Goal: Information Seeking & Learning: Learn about a topic

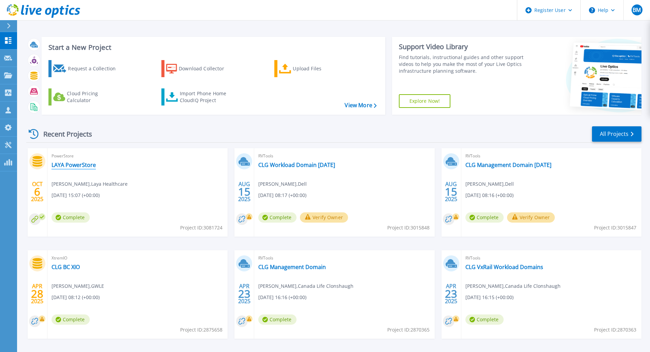
click at [72, 164] on link "LAYA PowerStore" at bounding box center [73, 164] width 44 height 7
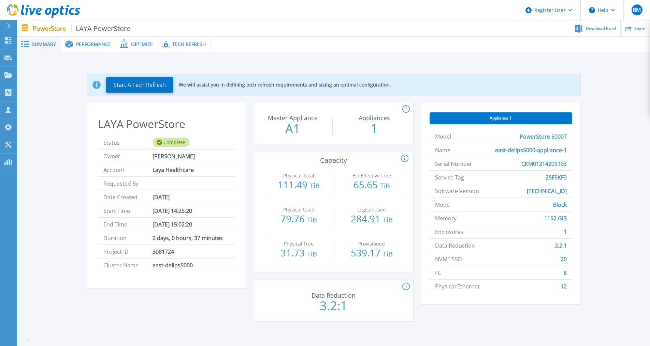
click at [83, 42] on span "Performance" at bounding box center [93, 44] width 35 height 5
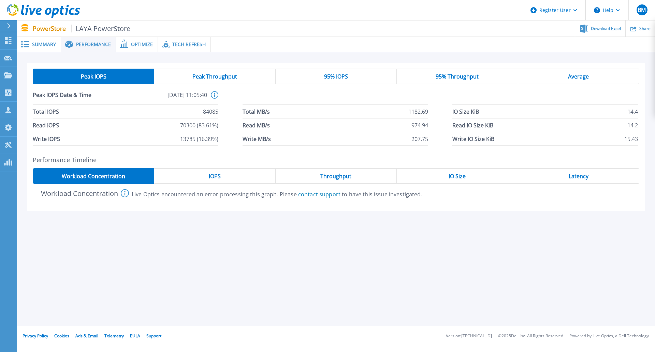
click at [133, 45] on span "Optimize" at bounding box center [142, 44] width 22 height 5
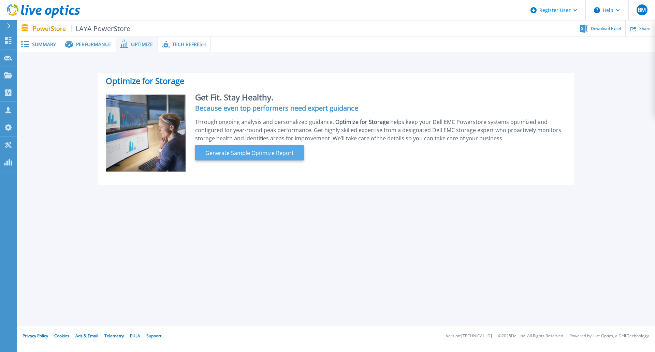
click at [238, 151] on span "Generate Sample Optimize Report" at bounding box center [250, 153] width 94 height 8
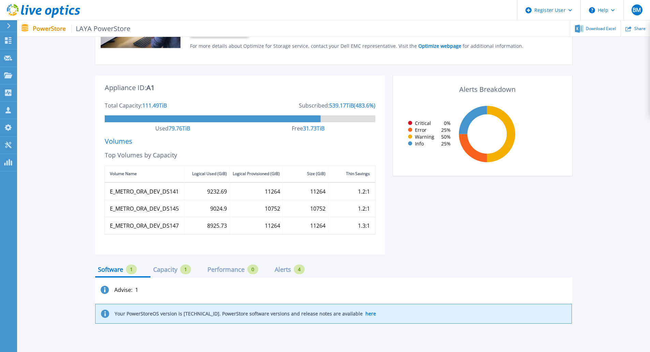
scroll to position [159, 0]
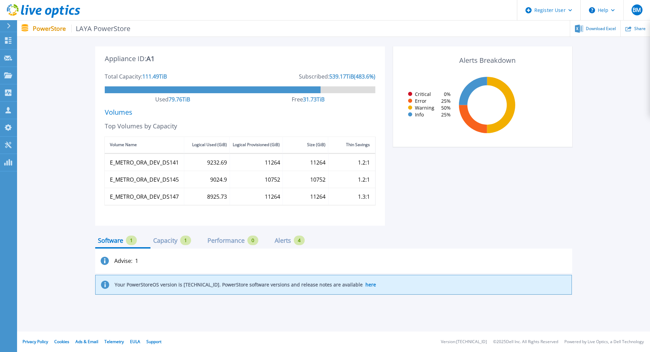
click at [169, 243] on div "Capacity" at bounding box center [165, 239] width 24 height 5
click at [213, 241] on div "Performance" at bounding box center [225, 239] width 37 height 5
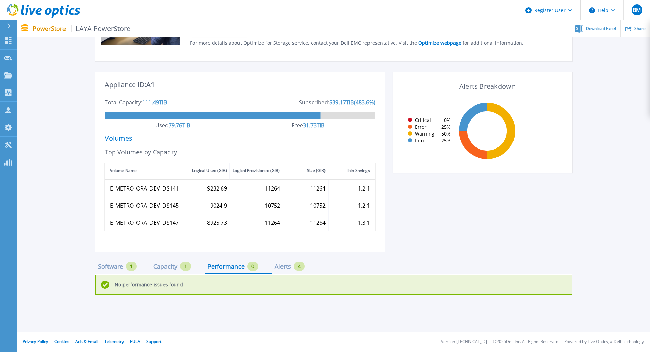
click at [105, 272] on div "Software 1" at bounding box center [122, 268] width 55 height 12
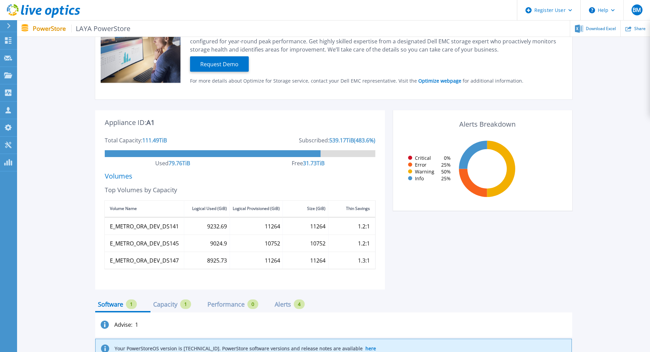
scroll to position [0, 0]
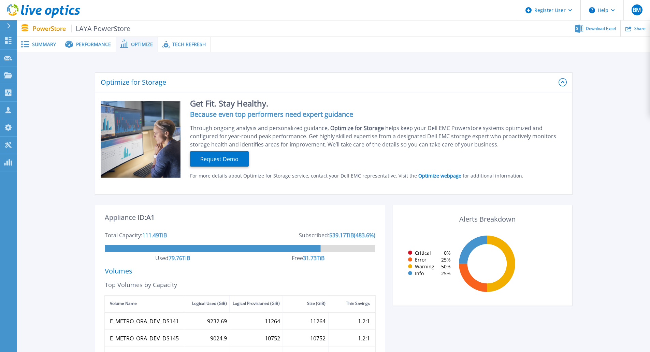
click at [50, 45] on span "Summary" at bounding box center [44, 44] width 24 height 5
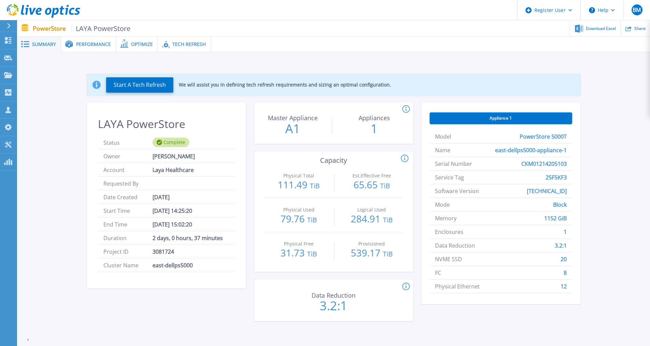
click at [163, 251] on span "3081724" at bounding box center [162, 251] width 21 height 13
copy span "3081724"
click at [142, 41] on div "Optimize" at bounding box center [137, 44] width 42 height 15
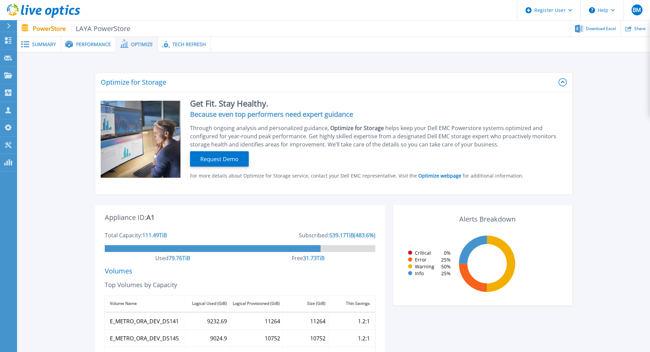
click at [97, 51] on div "Performance" at bounding box center [88, 44] width 55 height 15
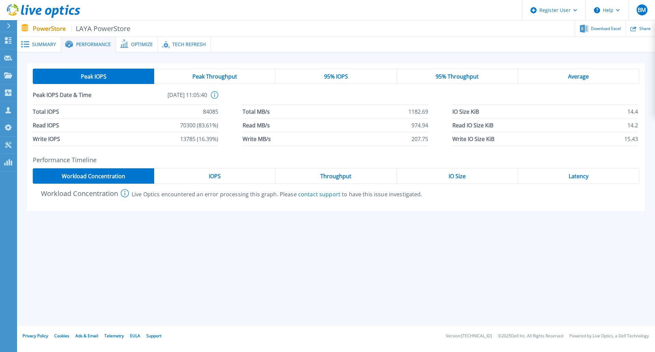
click at [234, 79] on span "Peak Throughput" at bounding box center [214, 76] width 45 height 5
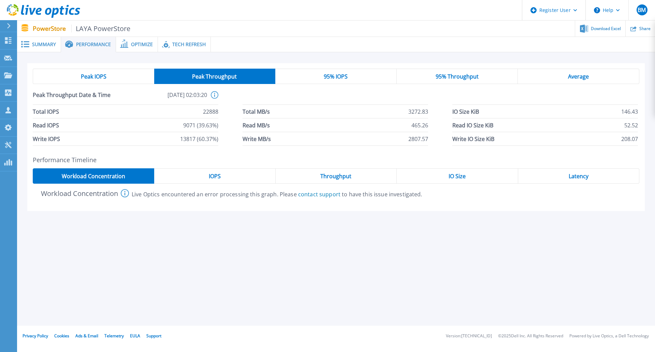
click at [334, 79] on span "95% IOPS" at bounding box center [336, 76] width 24 height 5
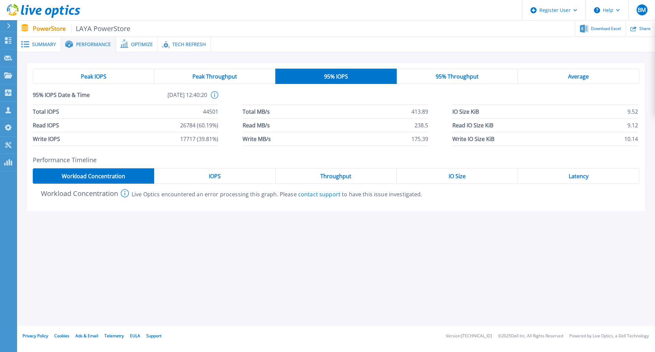
click at [99, 69] on div "Peak IOPS" at bounding box center [93, 76] width 121 height 15
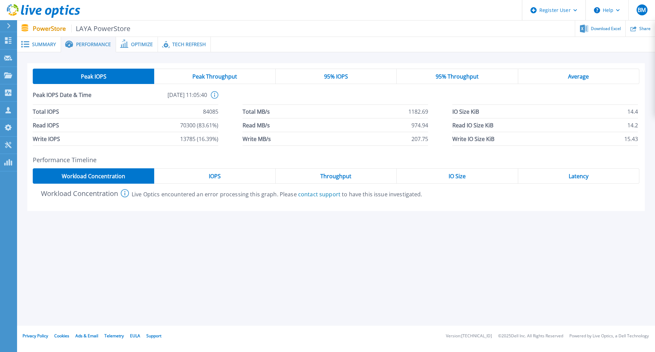
click at [562, 82] on div "Average" at bounding box center [578, 76] width 121 height 15
